Goal: Navigation & Orientation: Find specific page/section

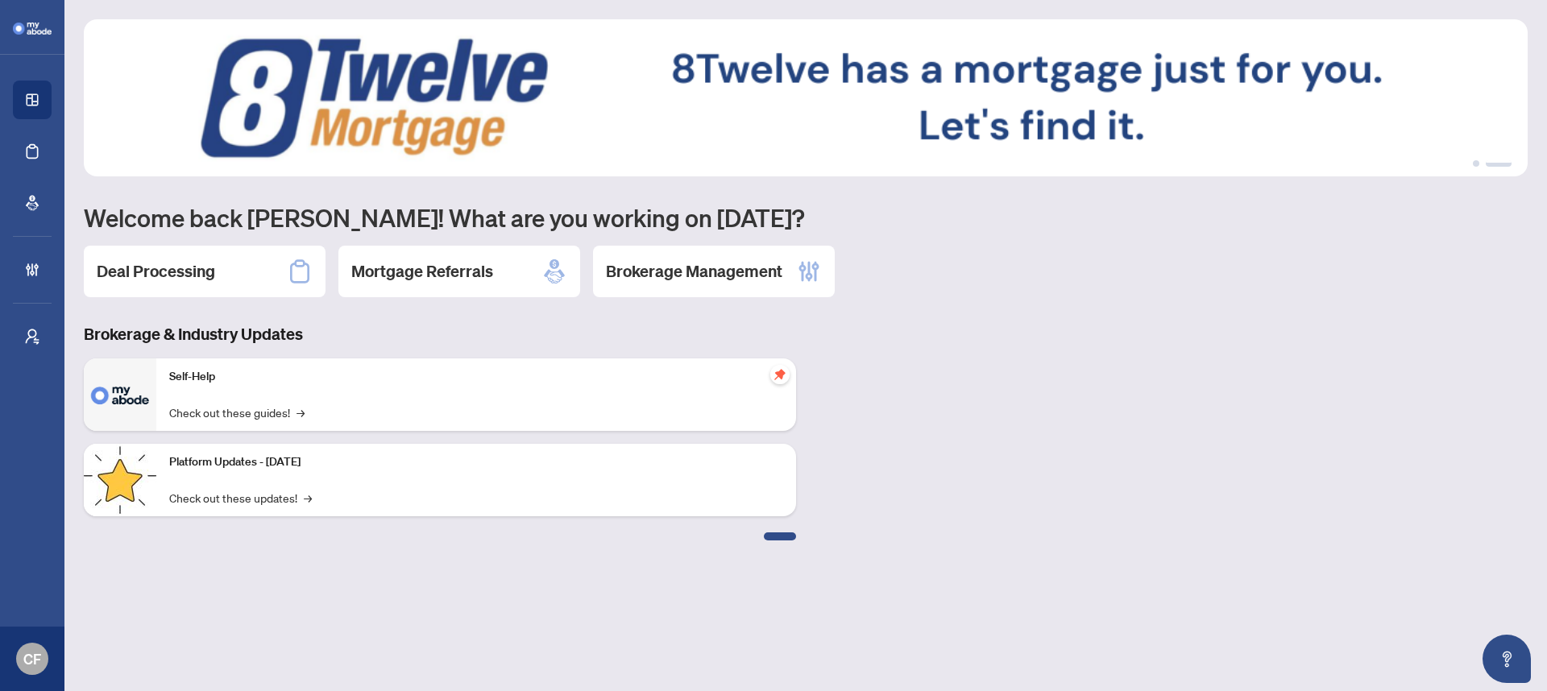
click at [721, 301] on div "1 2 Welcome back Chantel! What are you working on today? Deal Processing Mortga…" at bounding box center [805, 279] width 1443 height 521
click at [728, 278] on h2 "Brokerage Management" at bounding box center [694, 271] width 176 height 23
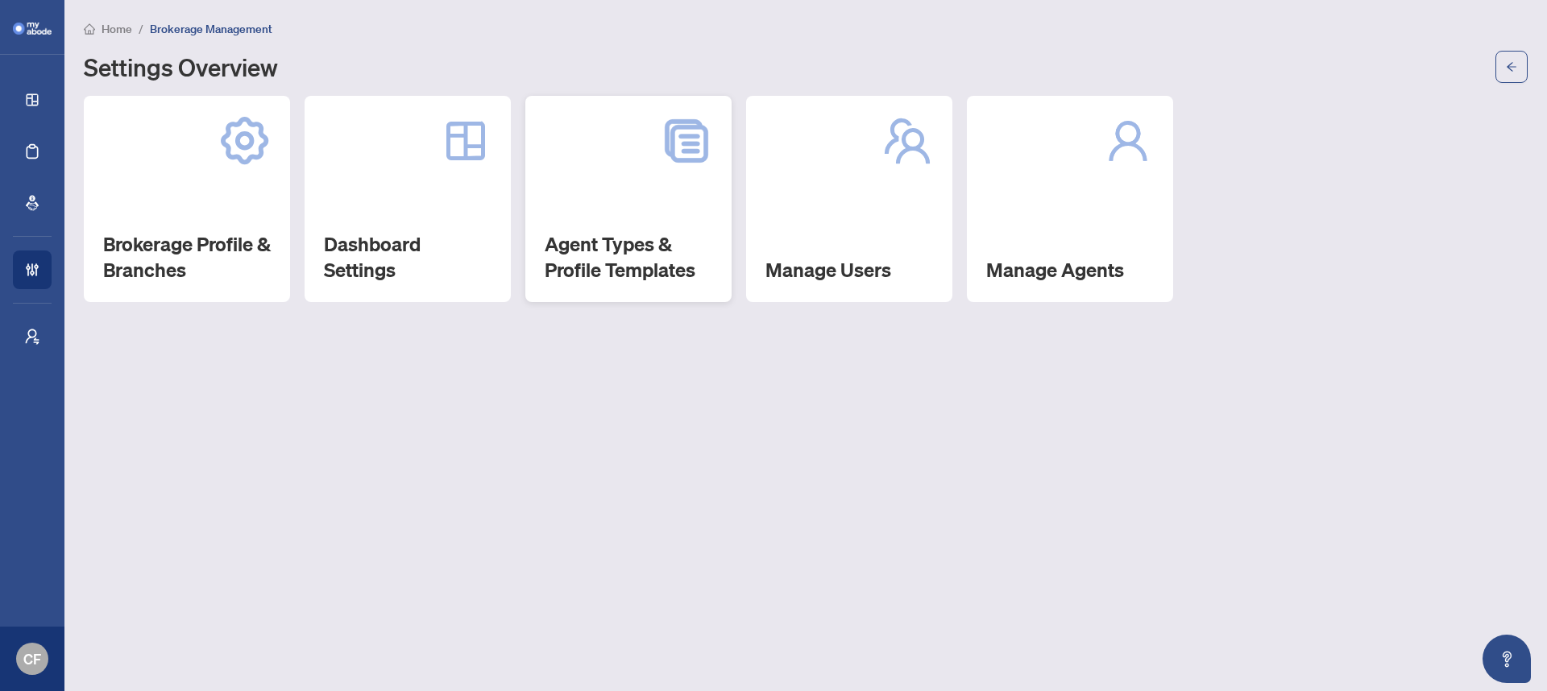
click at [671, 224] on div "Agent Types & Profile Templates" at bounding box center [628, 199] width 206 height 206
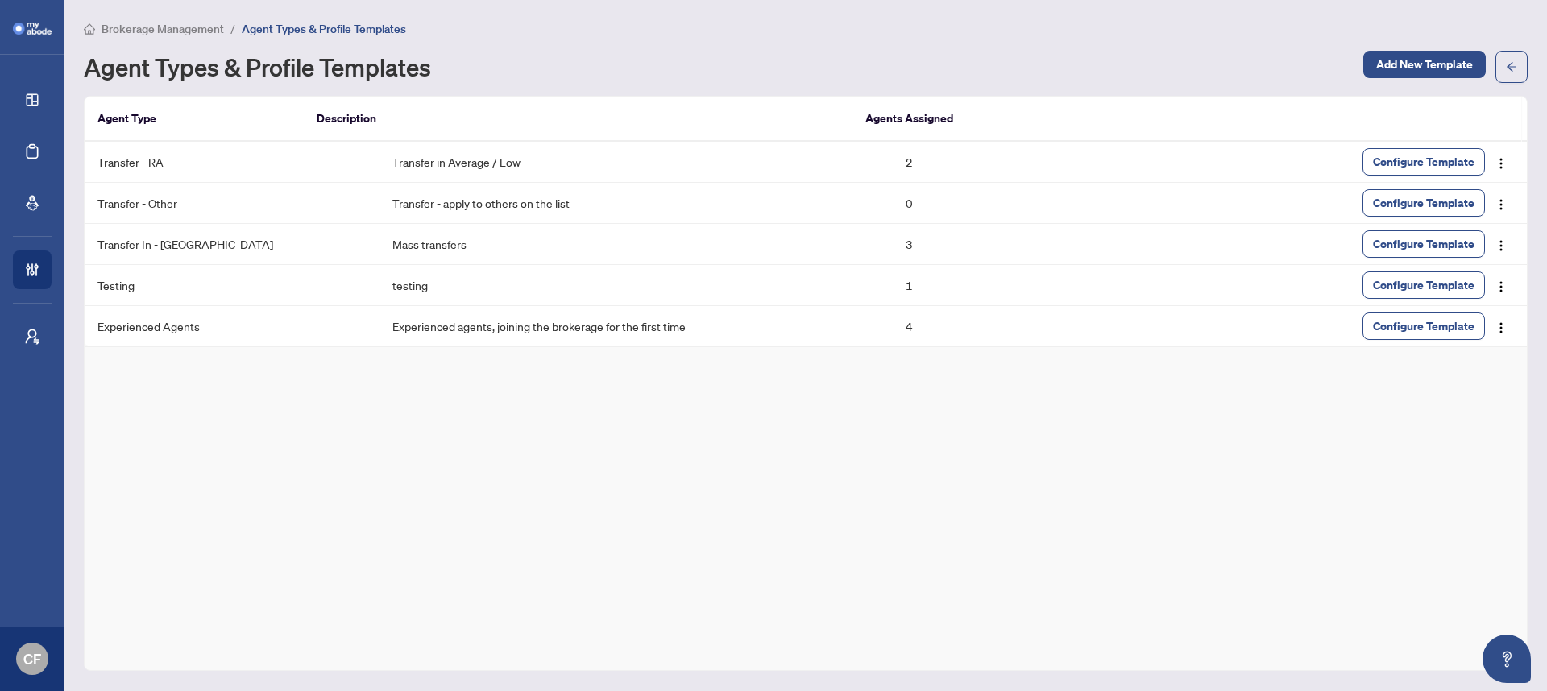
click at [200, 31] on span "Brokerage Management" at bounding box center [162, 29] width 122 height 14
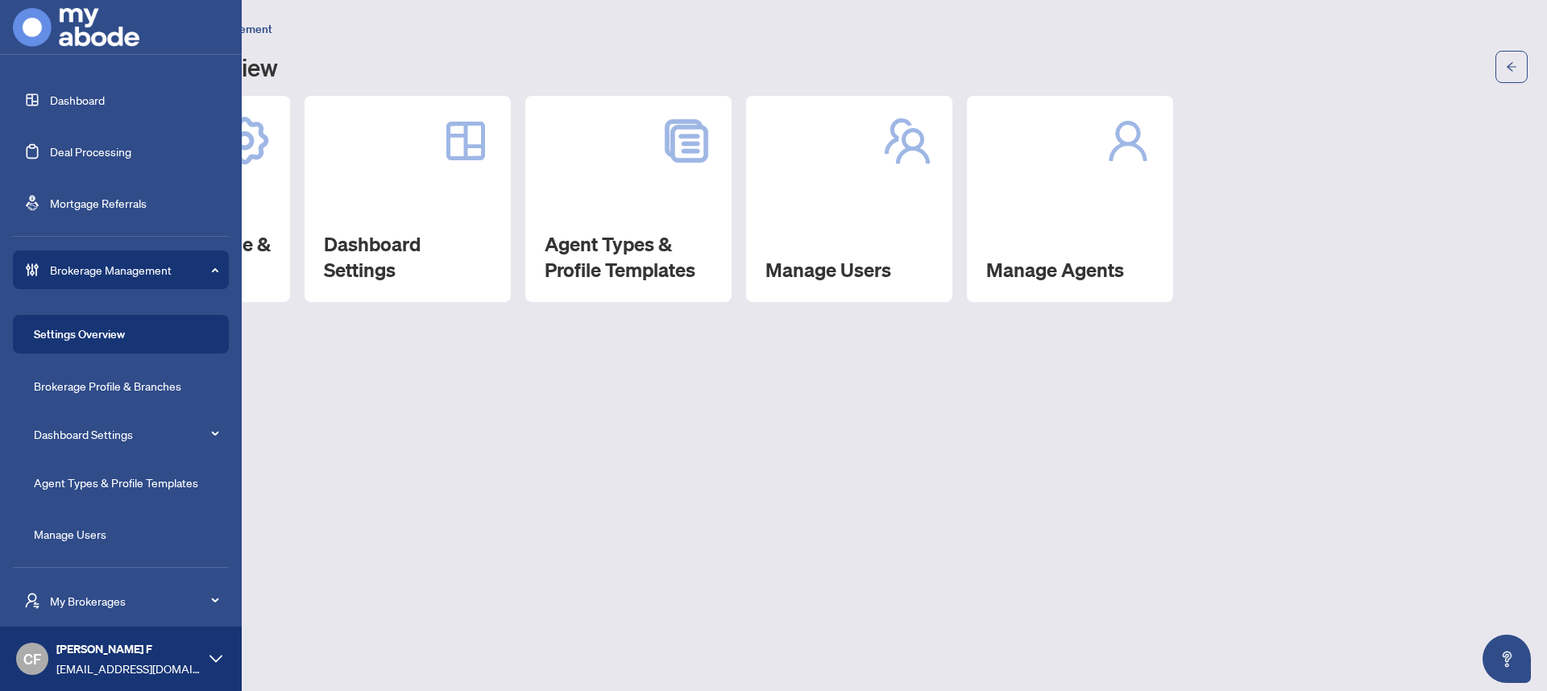
click at [73, 106] on link "Dashboard" at bounding box center [77, 100] width 55 height 14
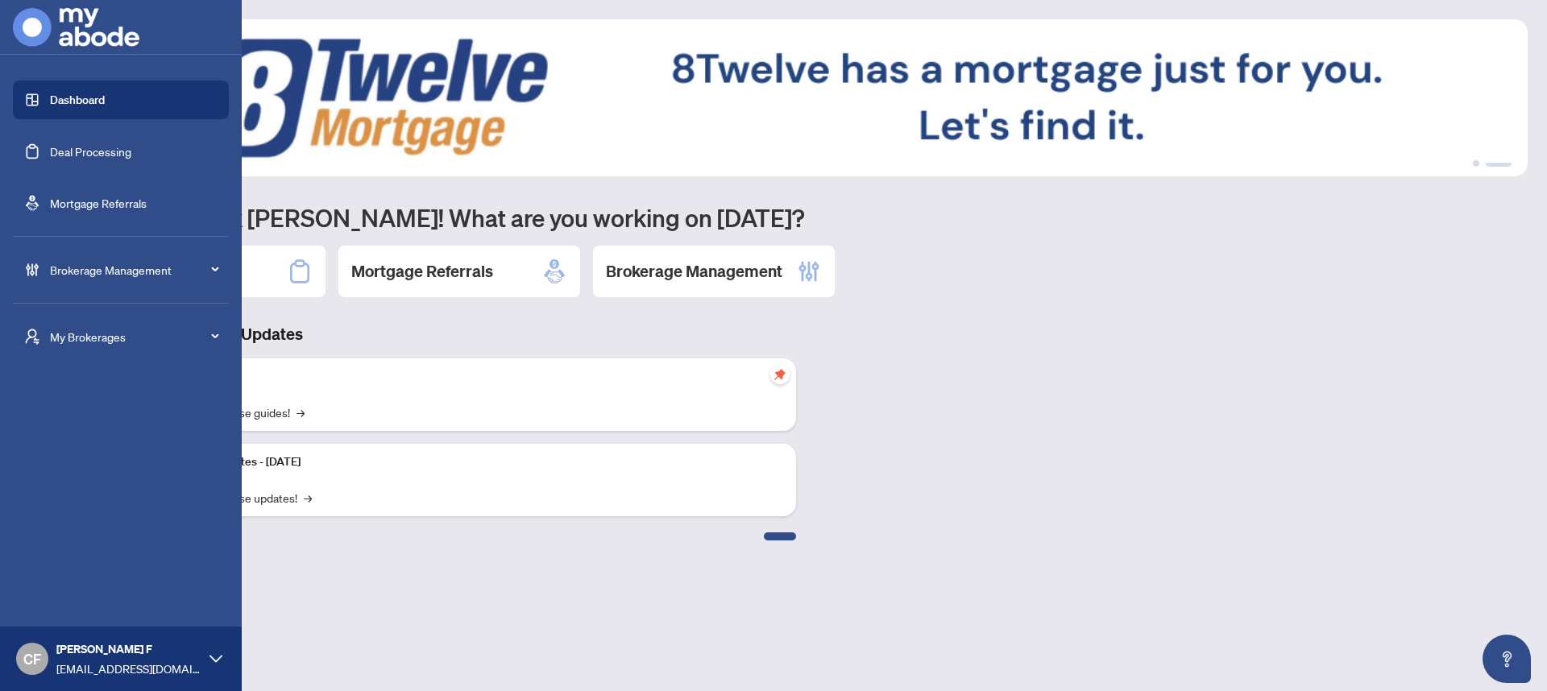
click at [110, 158] on link "Deal Processing" at bounding box center [90, 151] width 81 height 14
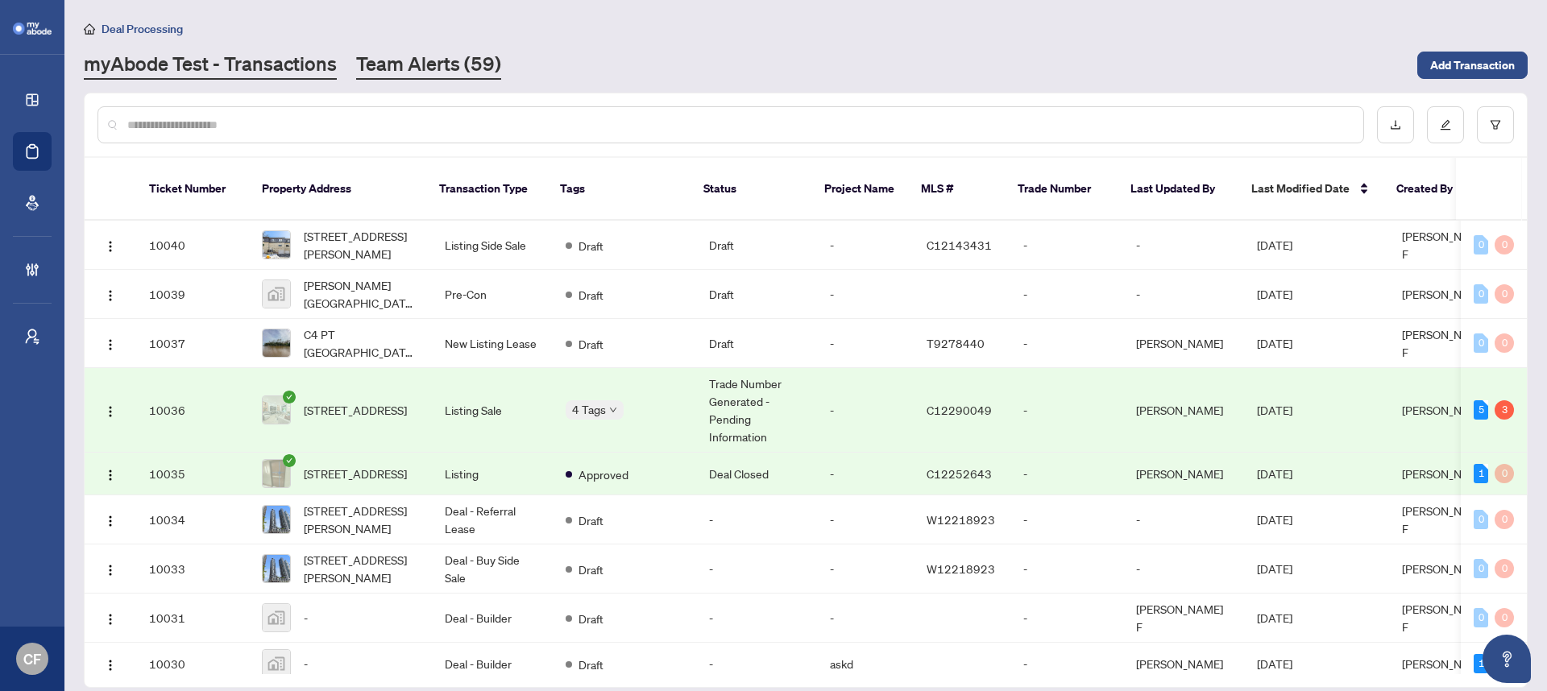
click at [402, 53] on link "Team Alerts (59)" at bounding box center [428, 65] width 145 height 29
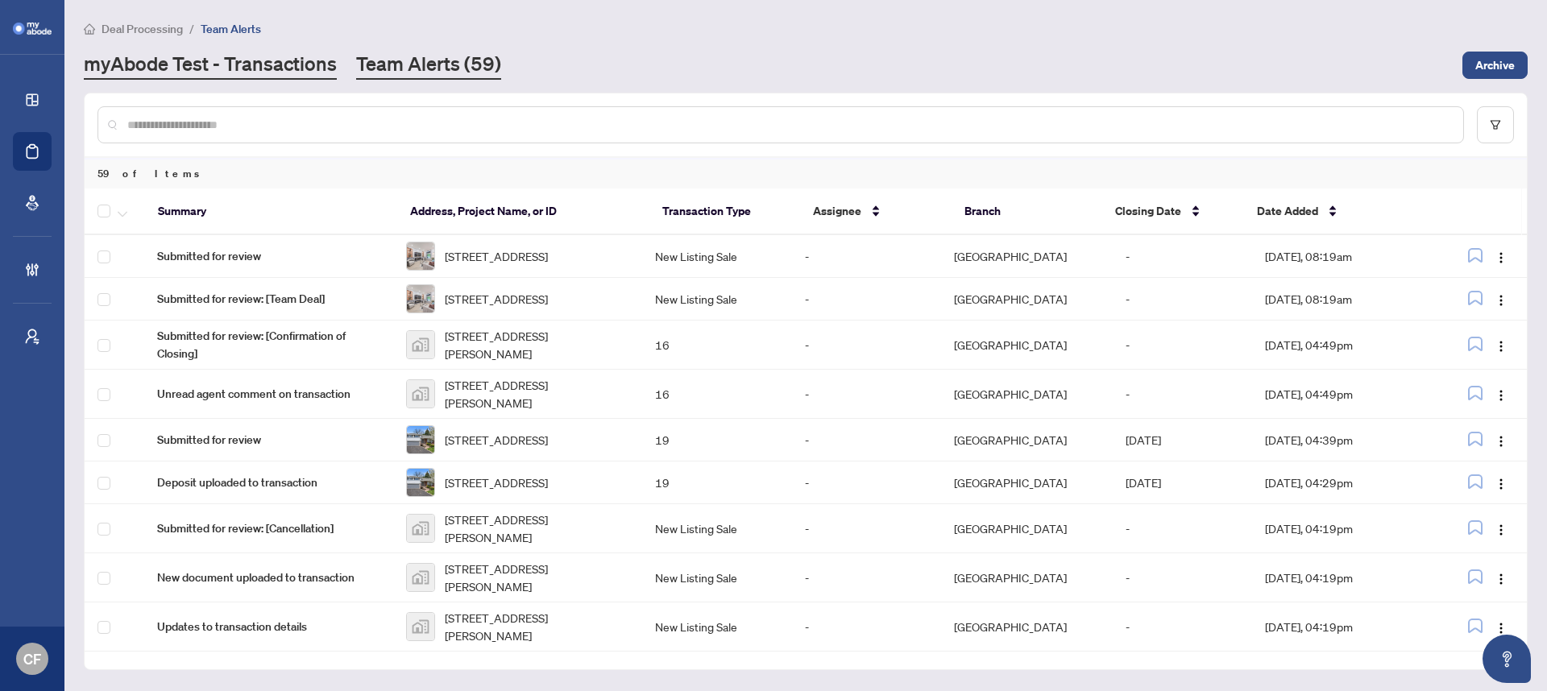
click at [245, 74] on link "myAbode Test - Transactions" at bounding box center [210, 65] width 253 height 29
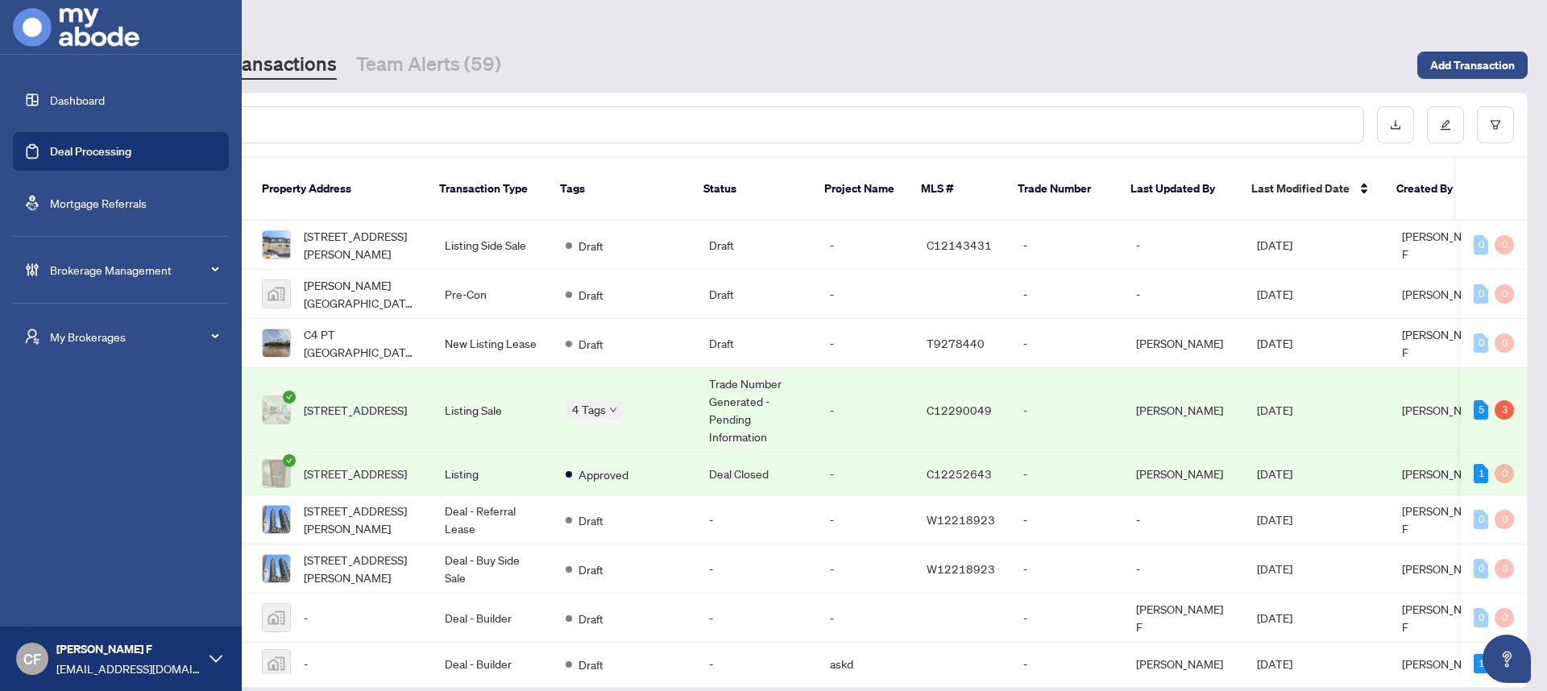
click at [110, 267] on span "Brokerage Management" at bounding box center [134, 270] width 168 height 18
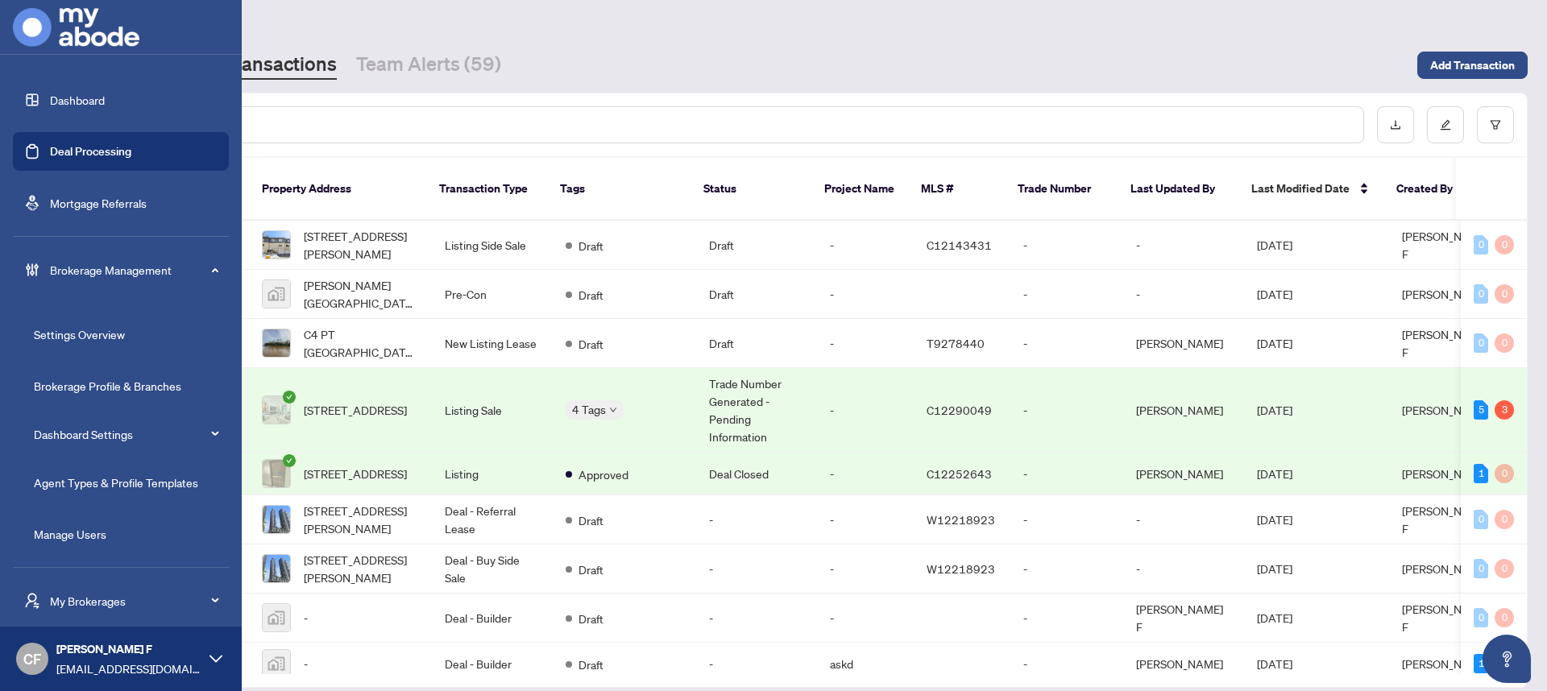
click at [156, 478] on link "Agent Types & Profile Templates" at bounding box center [116, 482] width 164 height 14
